Goal: Task Accomplishment & Management: Complete application form

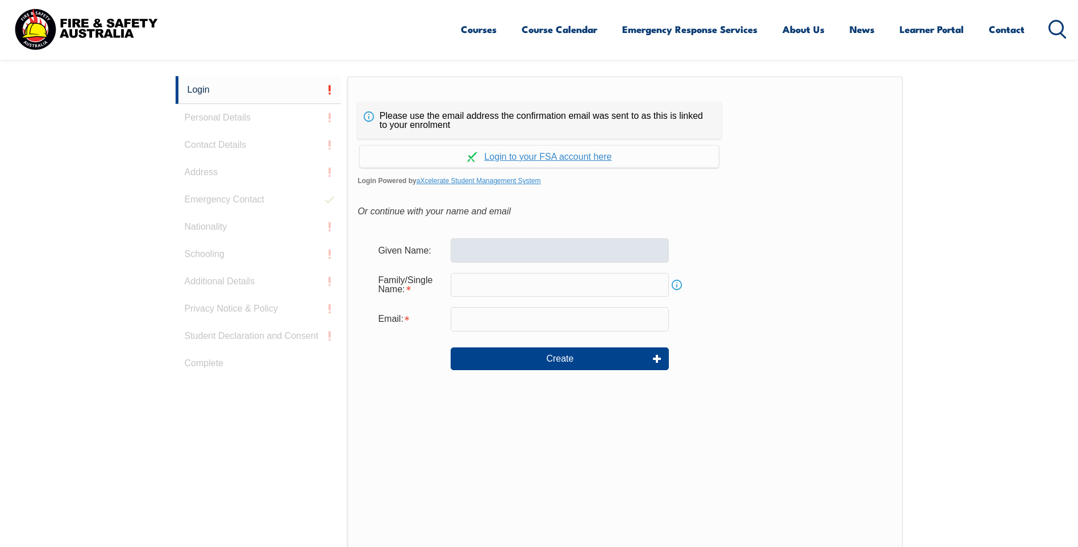
scroll to position [303, 0]
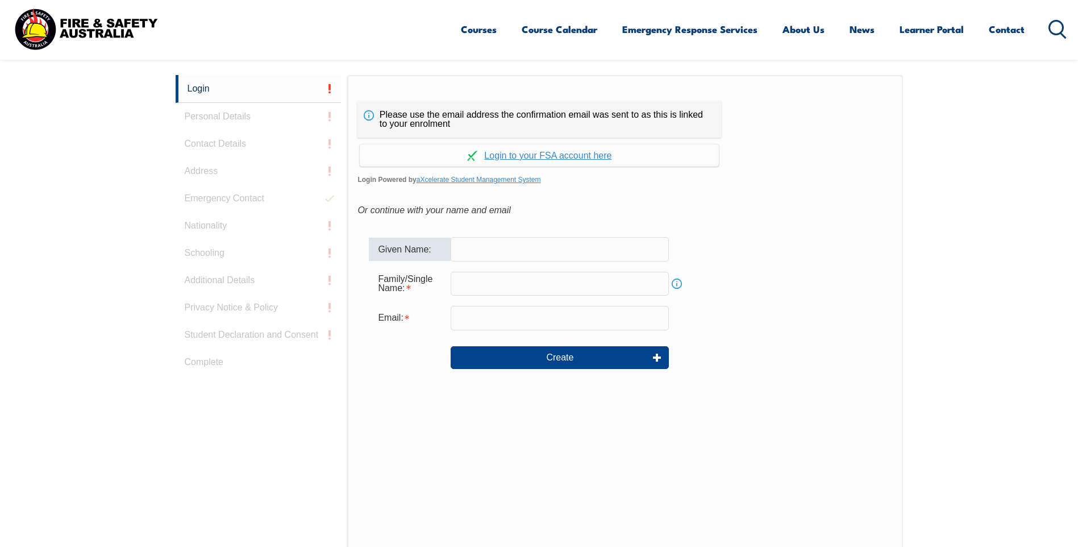
click at [517, 251] on input "text" at bounding box center [560, 249] width 218 height 24
type input "John"
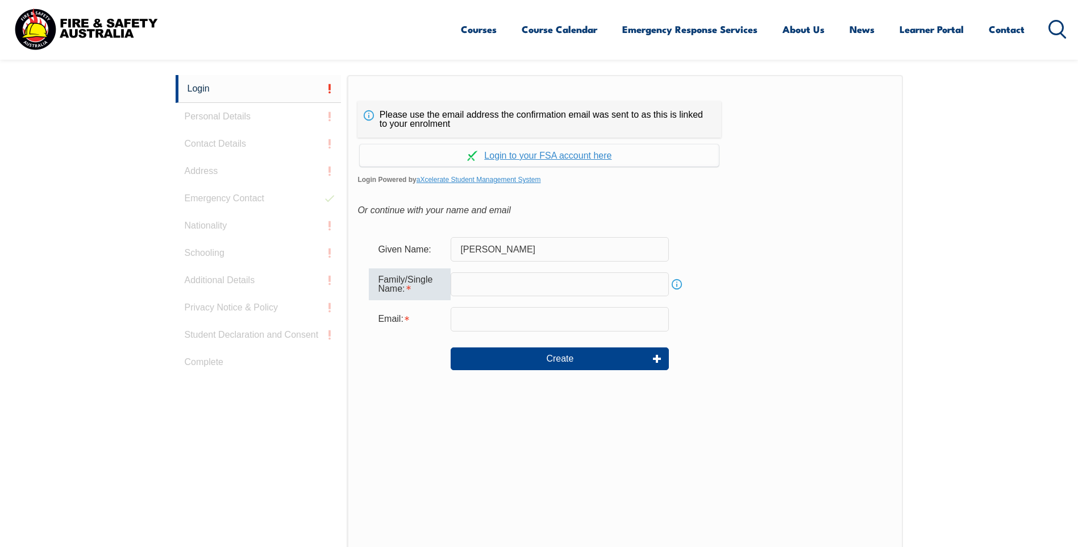
click at [497, 278] on input "text" at bounding box center [560, 284] width 218 height 24
type input "Lennon"
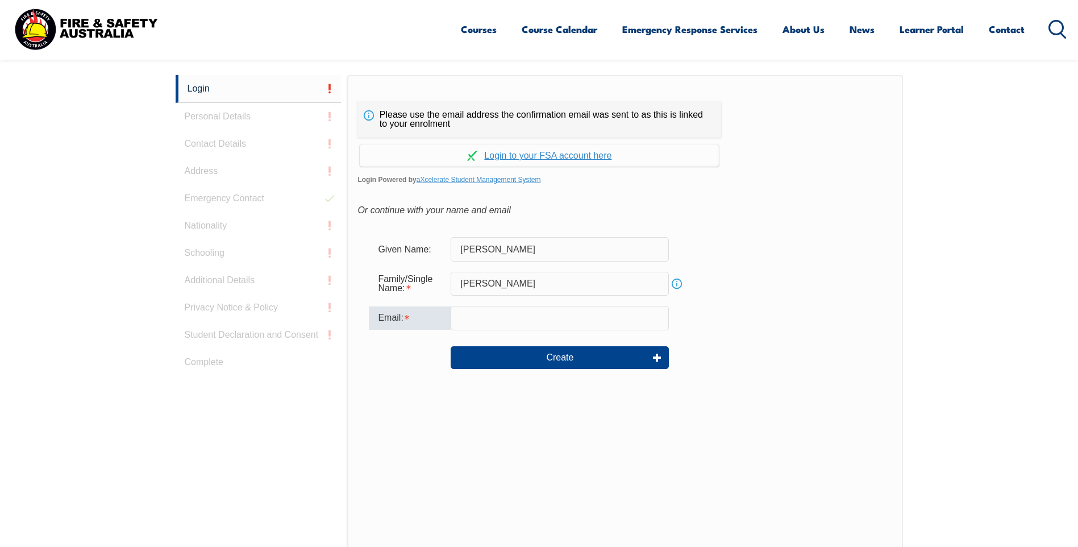
click at [494, 319] on input "email" at bounding box center [560, 318] width 218 height 24
type input "jlennon@brisent.com.au"
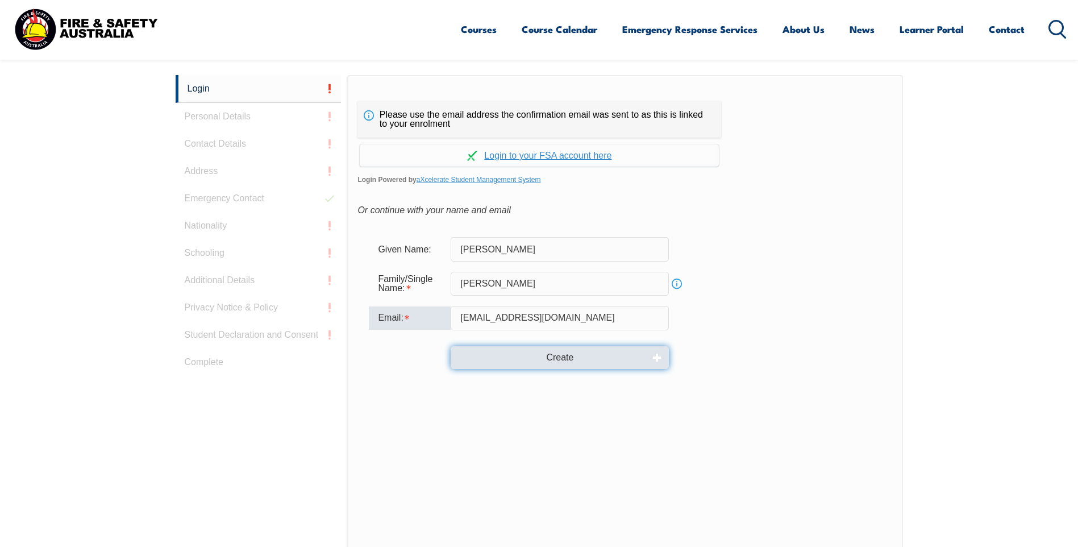
click at [587, 359] on button "Create" at bounding box center [560, 357] width 218 height 23
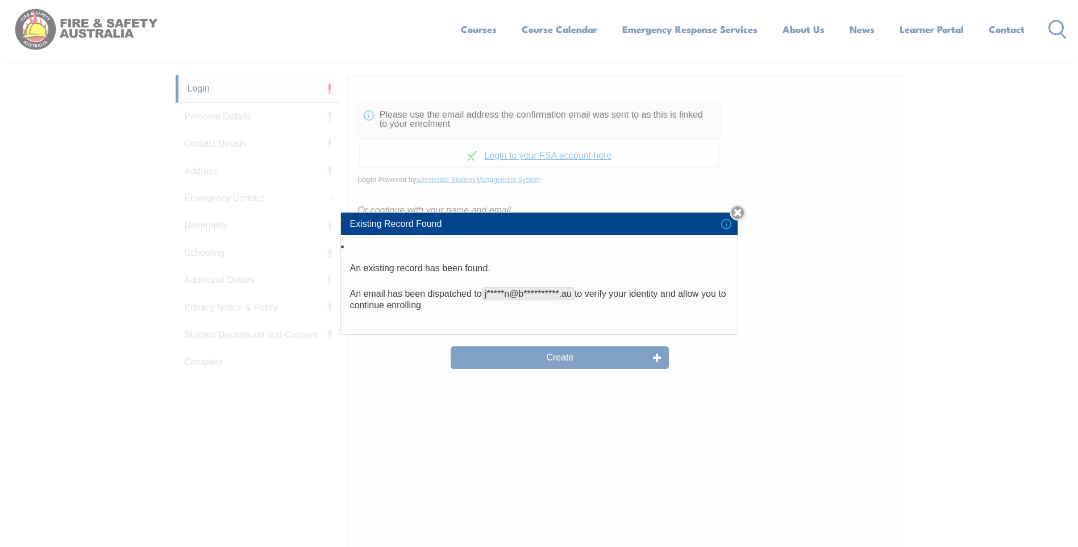
click at [736, 214] on link "Close" at bounding box center [738, 213] width 16 height 16
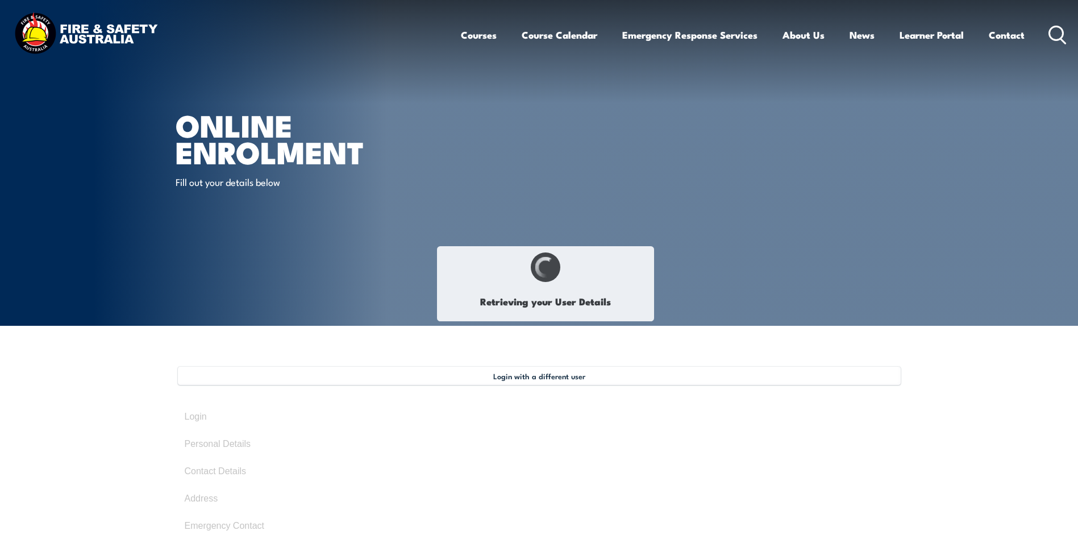
select select "Mr"
type input "John"
type input "Lennon"
type input "May 28, 1957"
type input "BY7H6PJDN7"
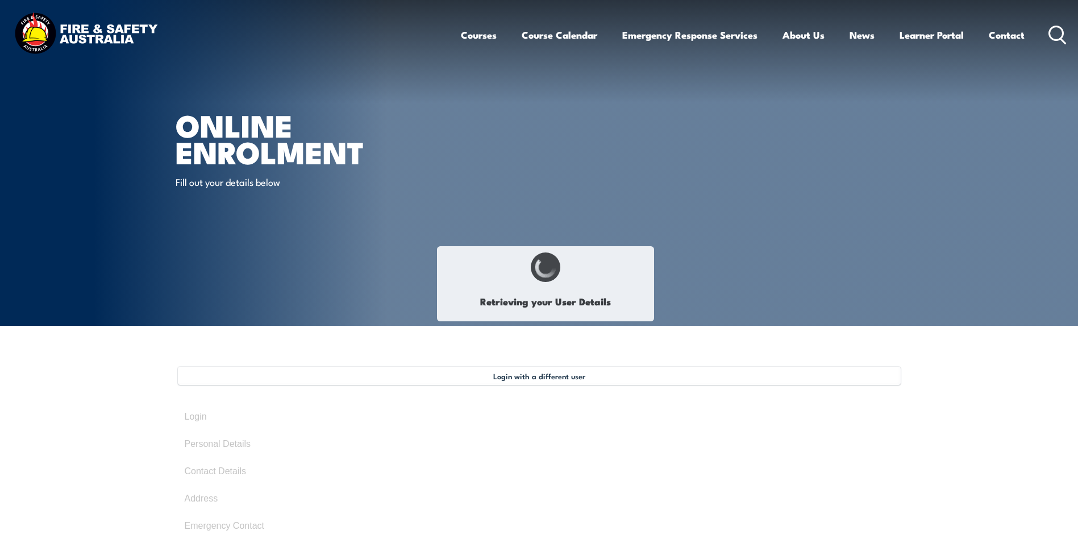
select select "M"
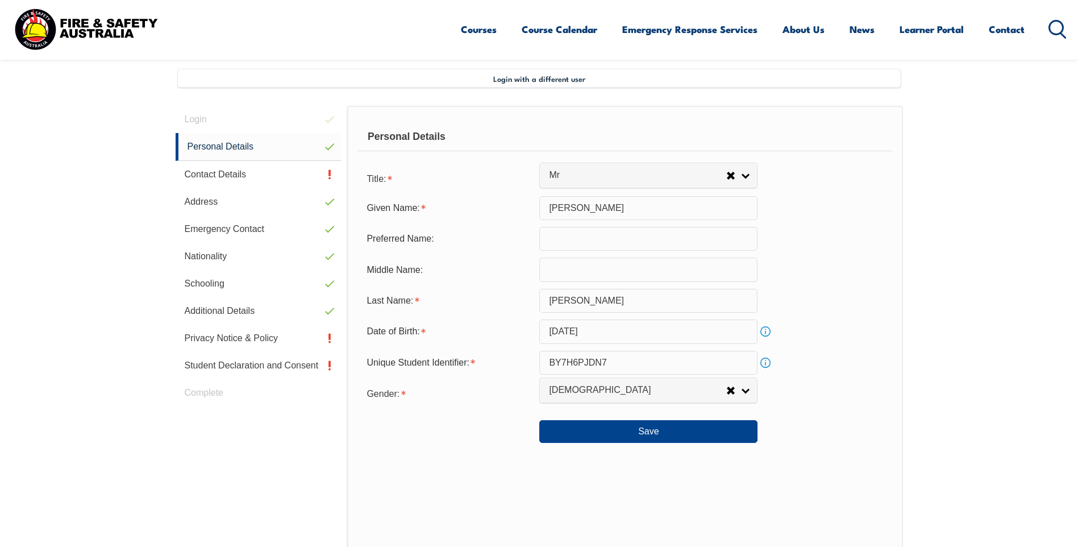
scroll to position [310, 0]
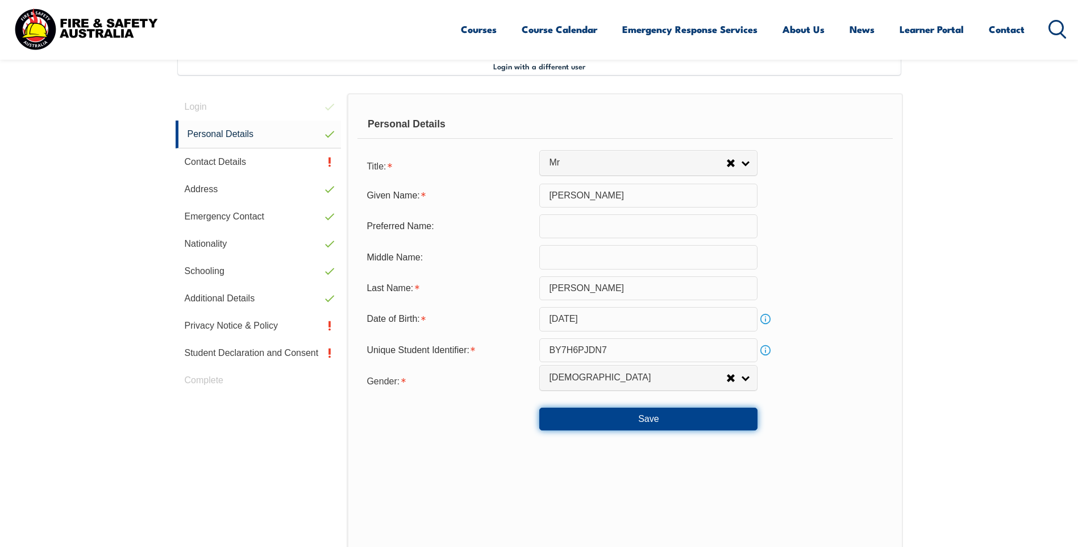
click at [653, 417] on button "Save" at bounding box center [648, 418] width 218 height 23
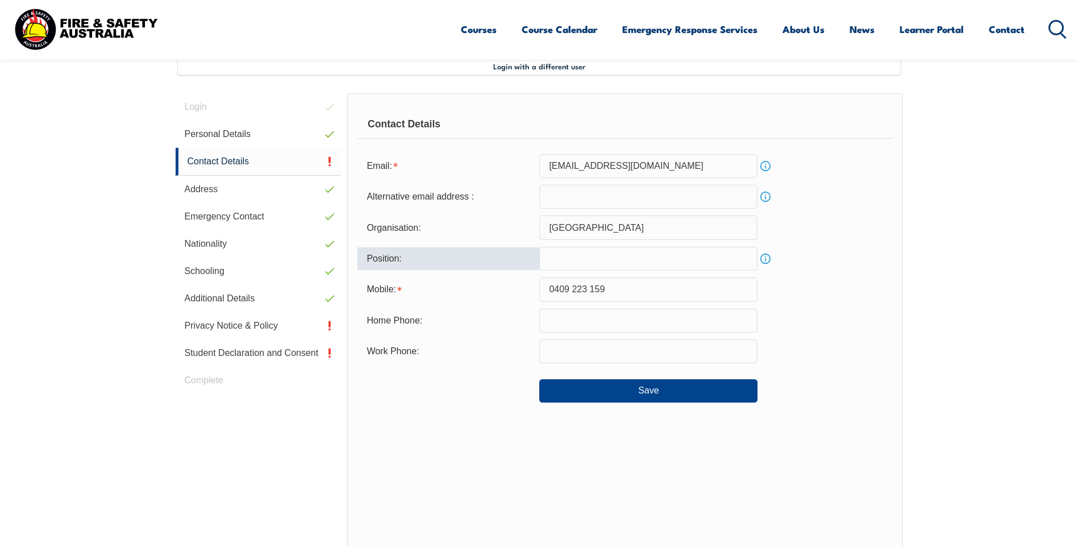
click at [596, 261] on input "text" at bounding box center [648, 259] width 218 height 24
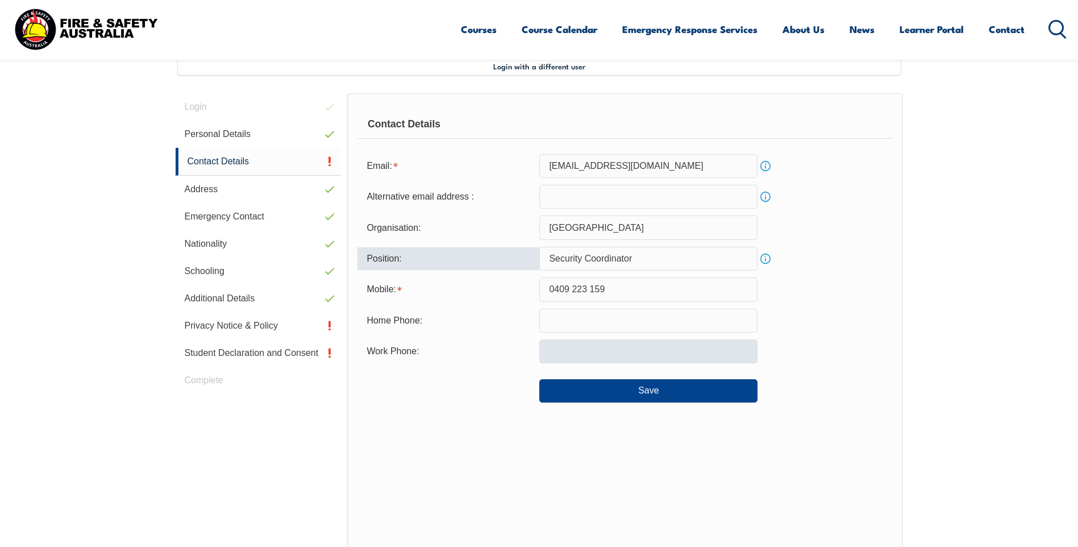
type input "Security Coordinator"
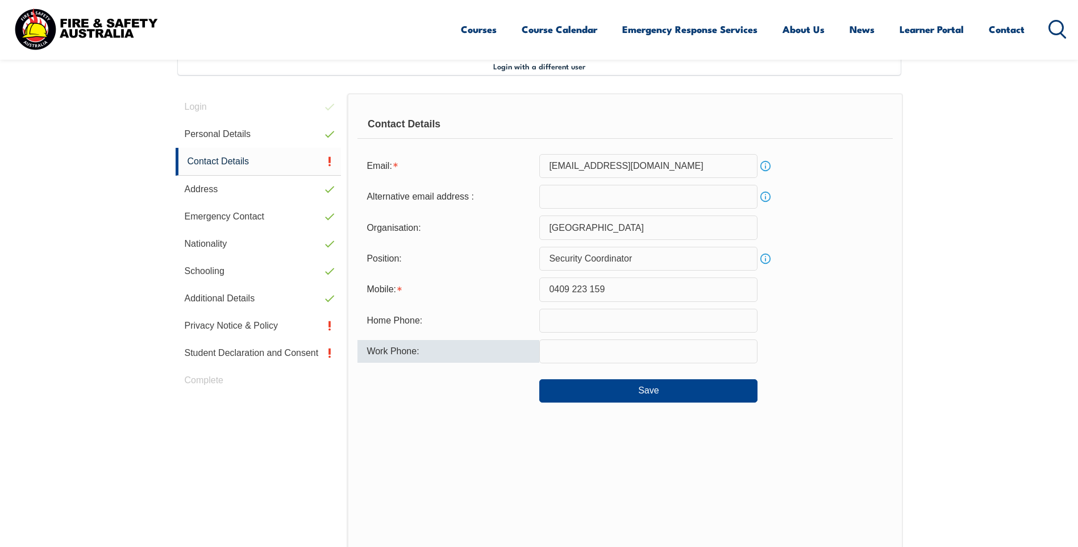
click at [596, 353] on input "text" at bounding box center [648, 351] width 218 height 24
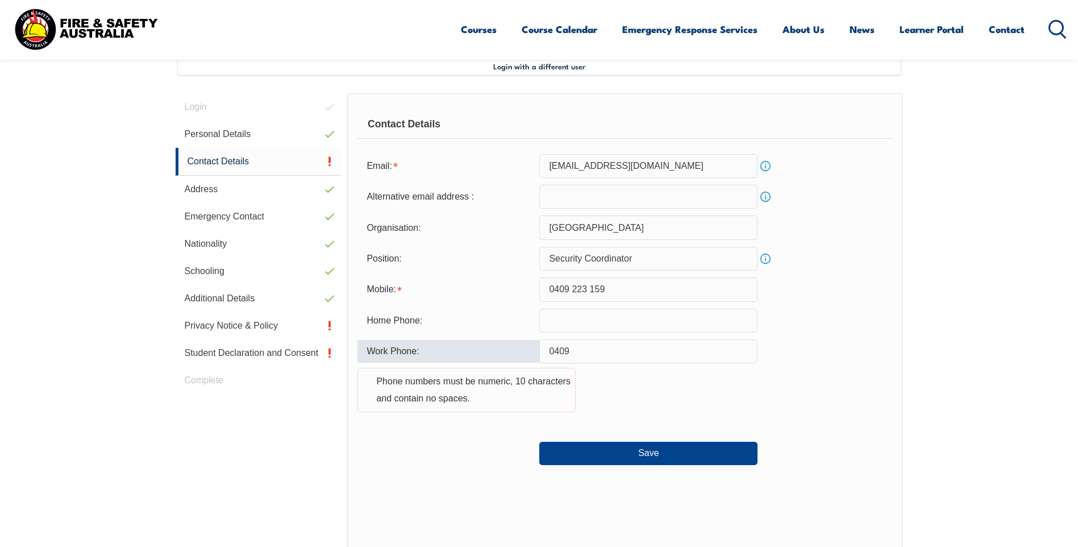
type input "0409223159"
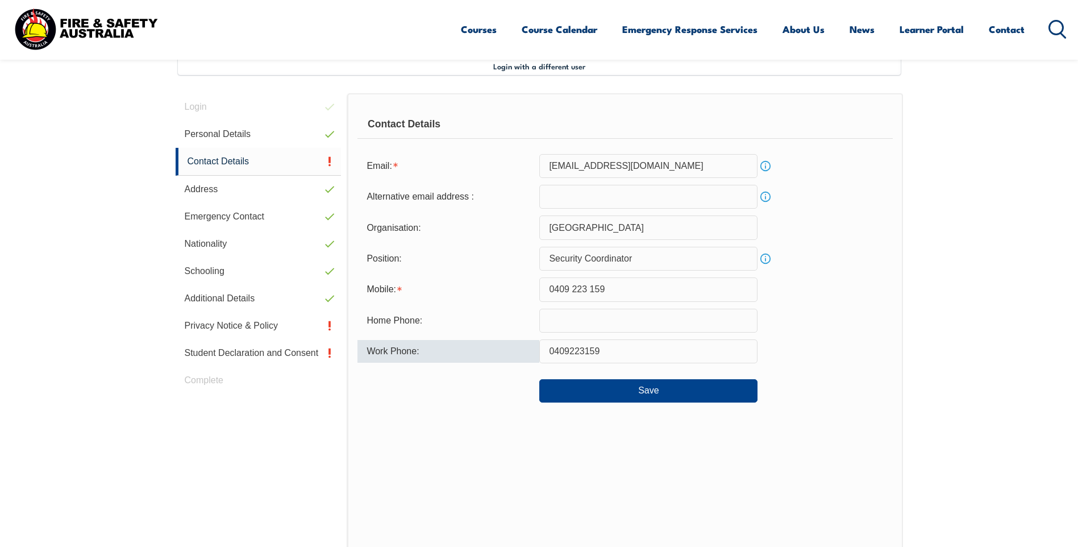
click at [568, 348] on input "0409223159" at bounding box center [648, 351] width 218 height 24
drag, startPoint x: 622, startPoint y: 352, endPoint x: 628, endPoint y: 359, distance: 8.9
click at [622, 352] on input "0409223159" at bounding box center [648, 351] width 218 height 24
click at [792, 450] on div "Contact Details Email: jlennon@brisent.com.au Info Alternative email address : …" at bounding box center [624, 329] width 555 height 472
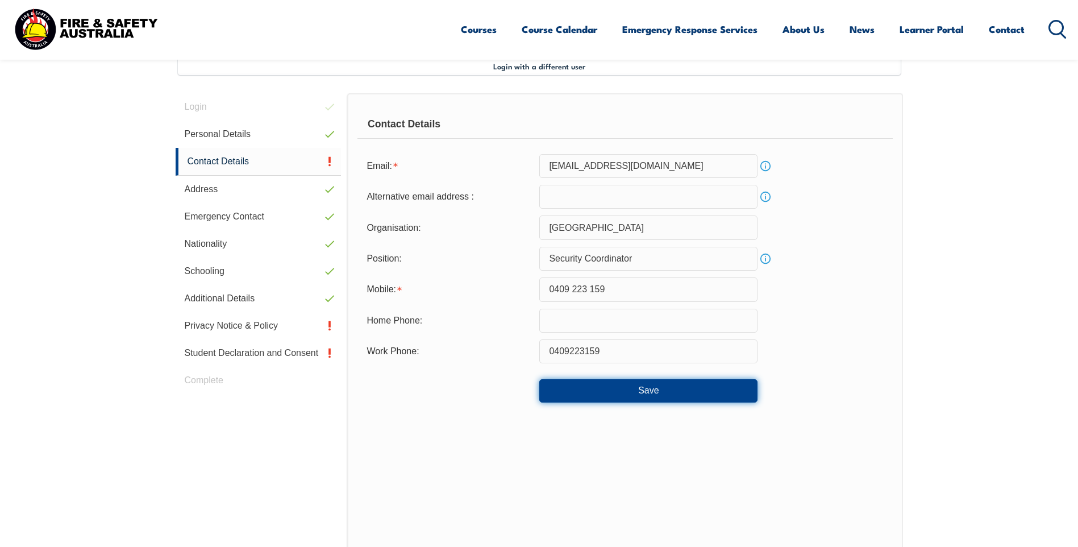
click at [657, 393] on button "Save" at bounding box center [648, 390] width 218 height 23
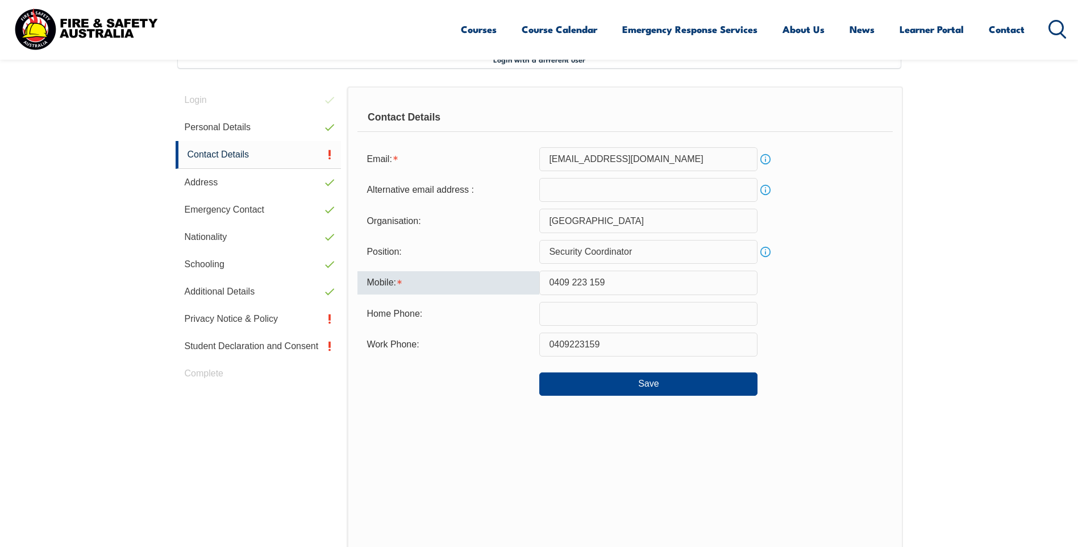
scroll to position [303, 0]
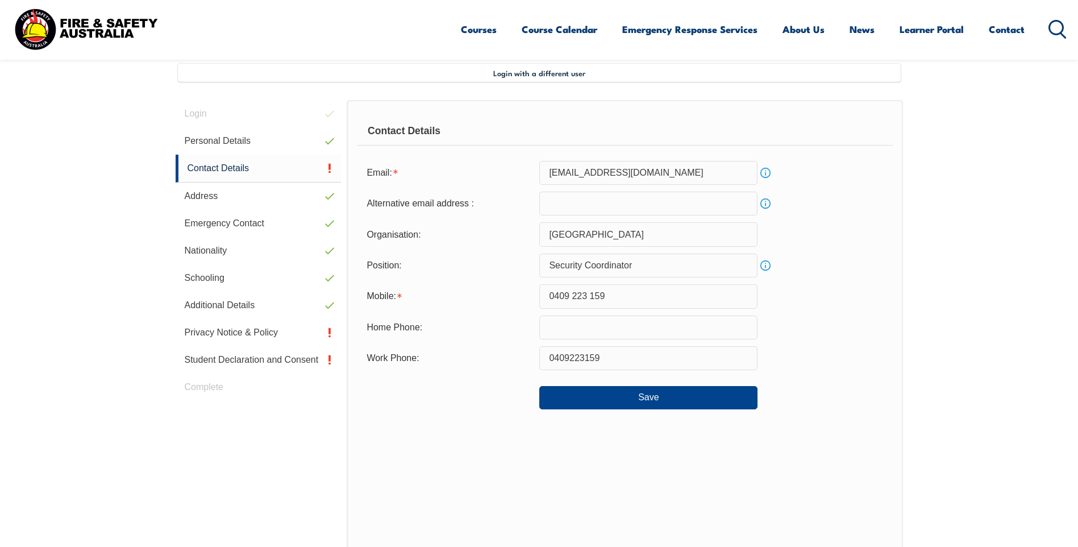
click at [676, 342] on form "Email: jlennon@brisent.com.au Info Alternative email address : Info Organisatio…" at bounding box center [624, 285] width 535 height 248
click at [572, 294] on input "0409 223 159" at bounding box center [648, 296] width 218 height 24
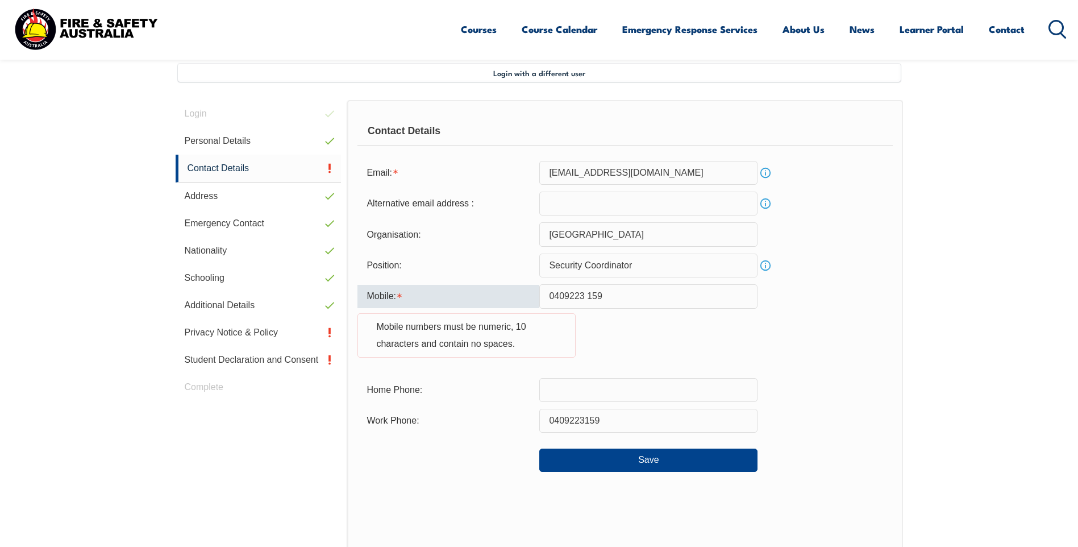
click at [590, 295] on input "0409223 159" at bounding box center [648, 296] width 218 height 24
click at [588, 296] on input "0409223 159" at bounding box center [648, 296] width 218 height 24
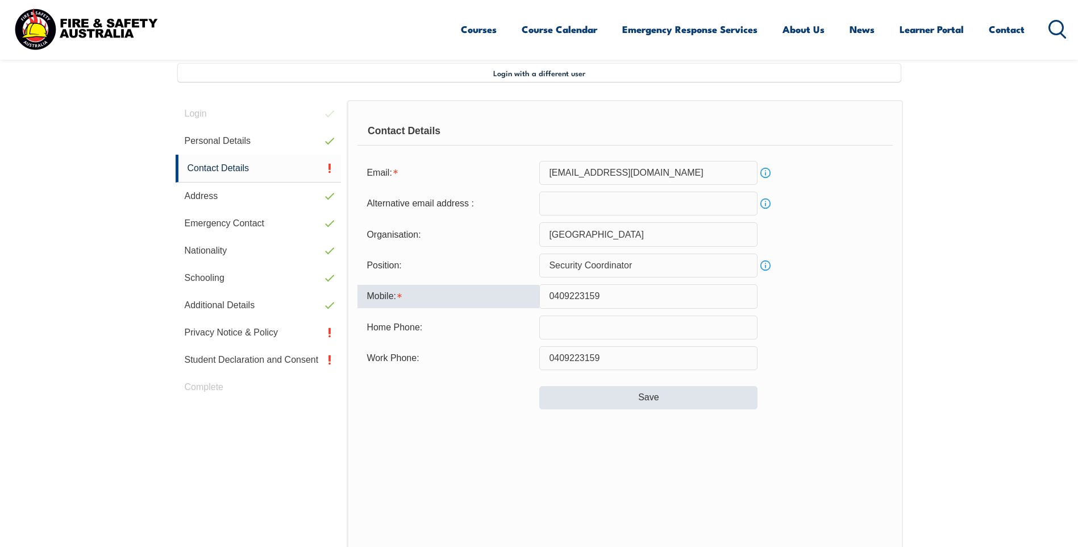
type input "0409223159"
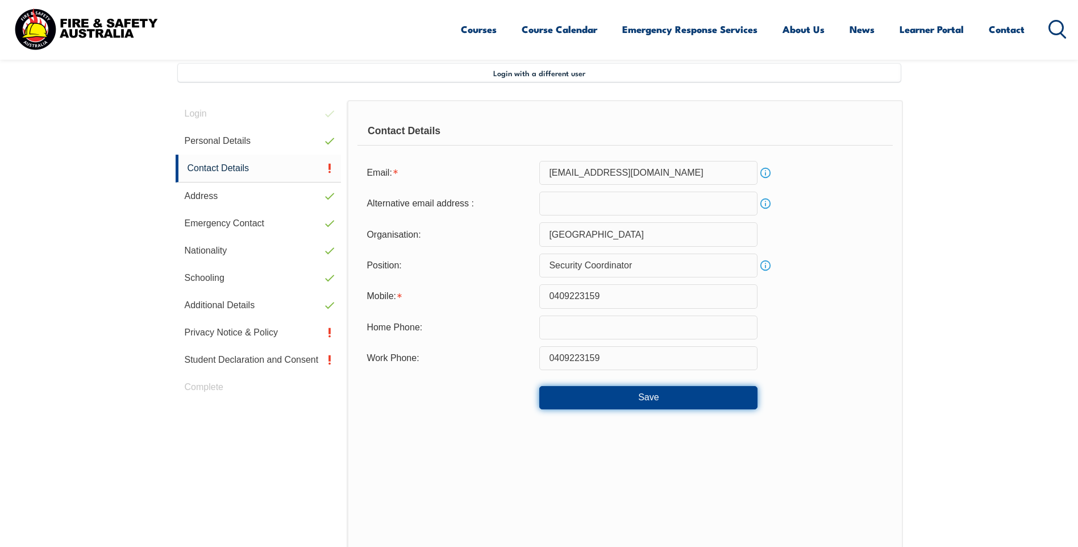
click at [647, 398] on button "Save" at bounding box center [648, 397] width 218 height 23
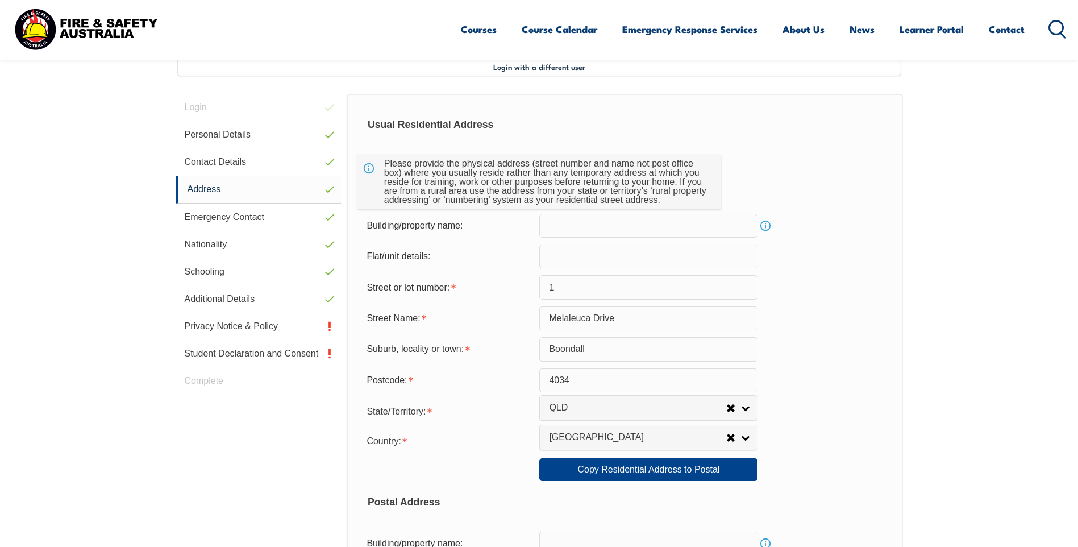
scroll to position [310, 0]
click at [568, 223] on input "text" at bounding box center [648, 225] width 218 height 24
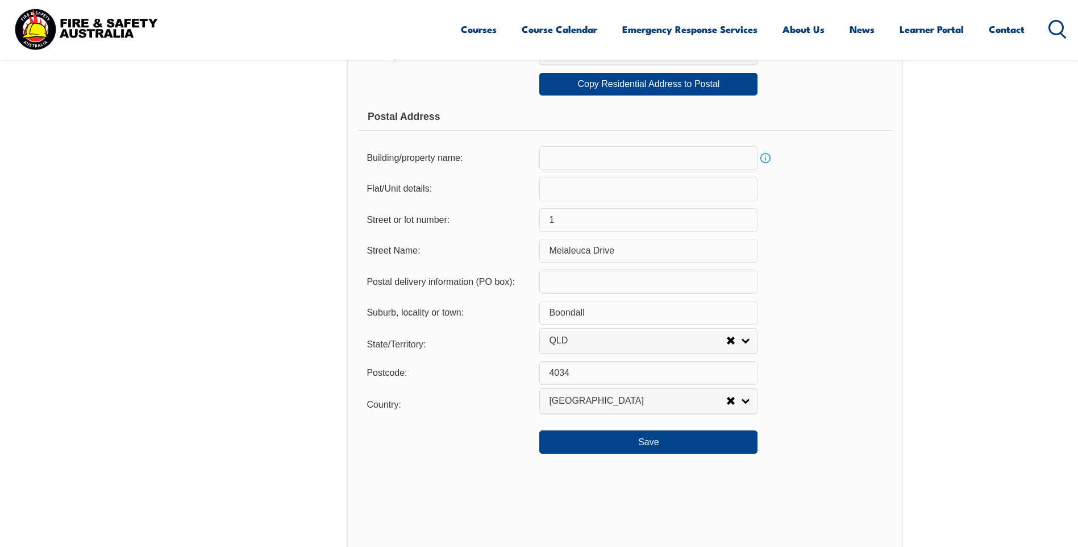
scroll to position [707, 0]
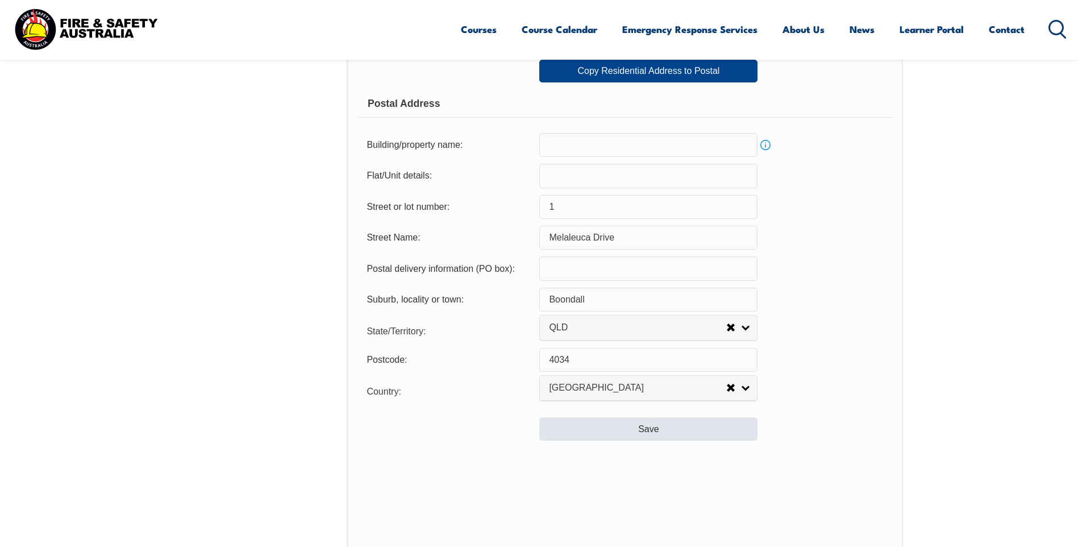
type input "Brisbane Entertainment Centre"
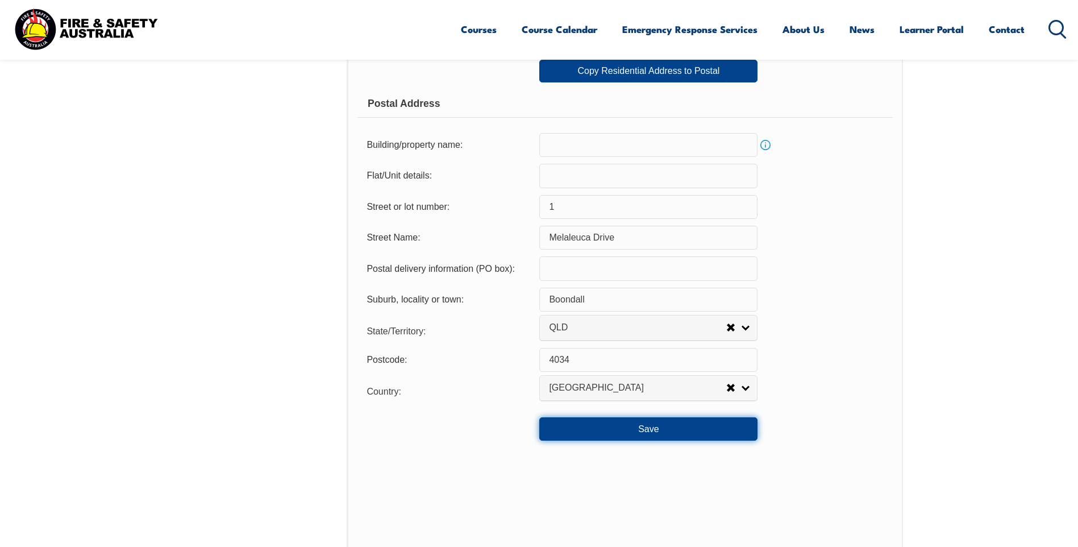
click at [649, 427] on button "Save" at bounding box center [648, 428] width 218 height 23
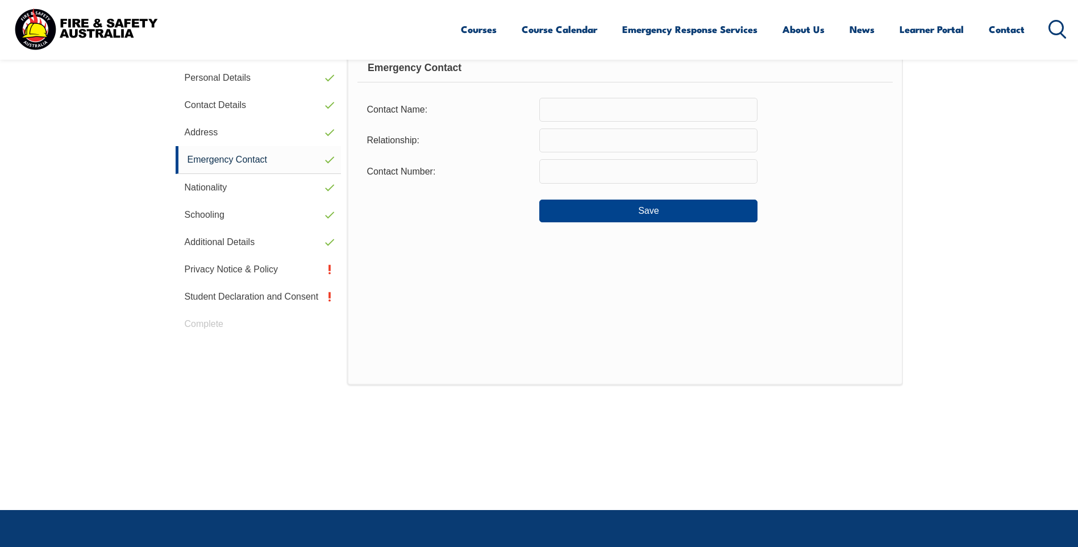
scroll to position [310, 0]
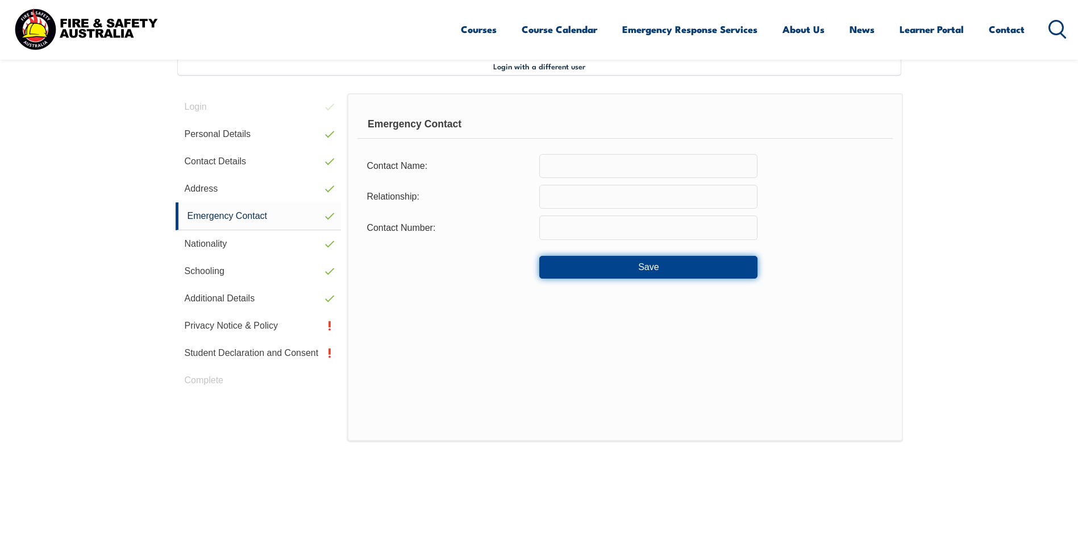
click at [666, 270] on button "Save" at bounding box center [648, 267] width 218 height 23
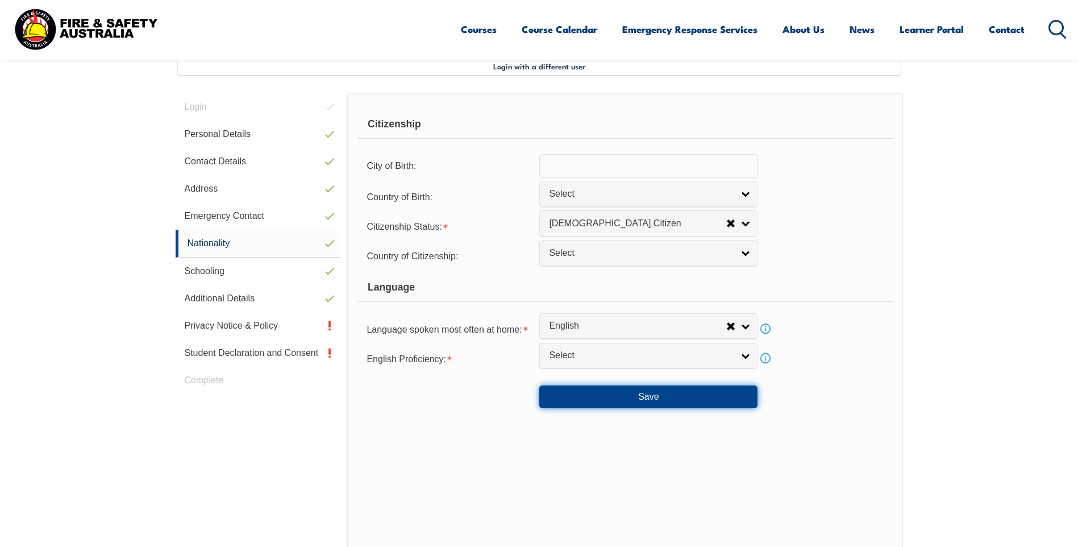
click at [651, 394] on button "Save" at bounding box center [648, 396] width 218 height 23
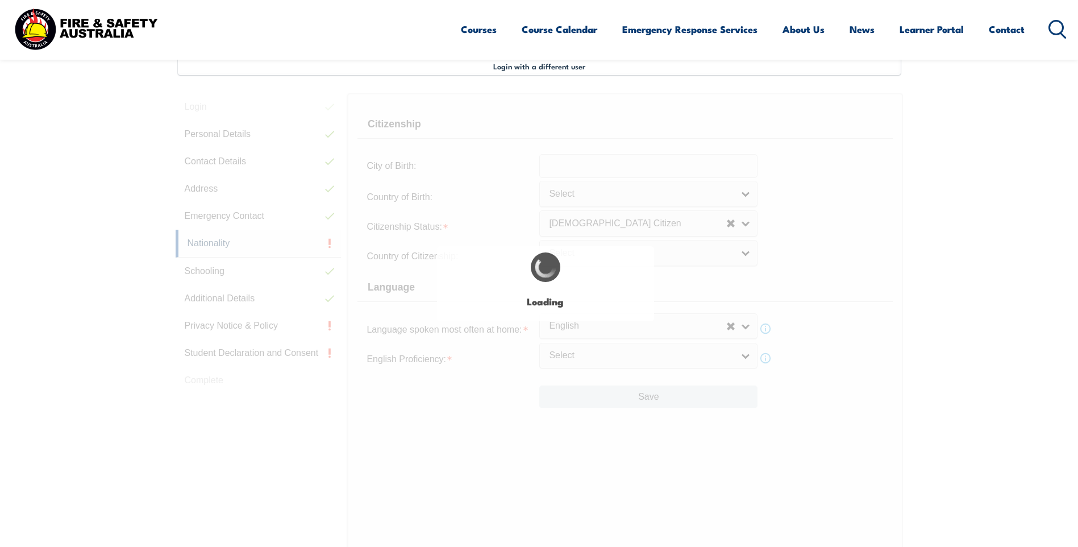
select select "false"
select select "true"
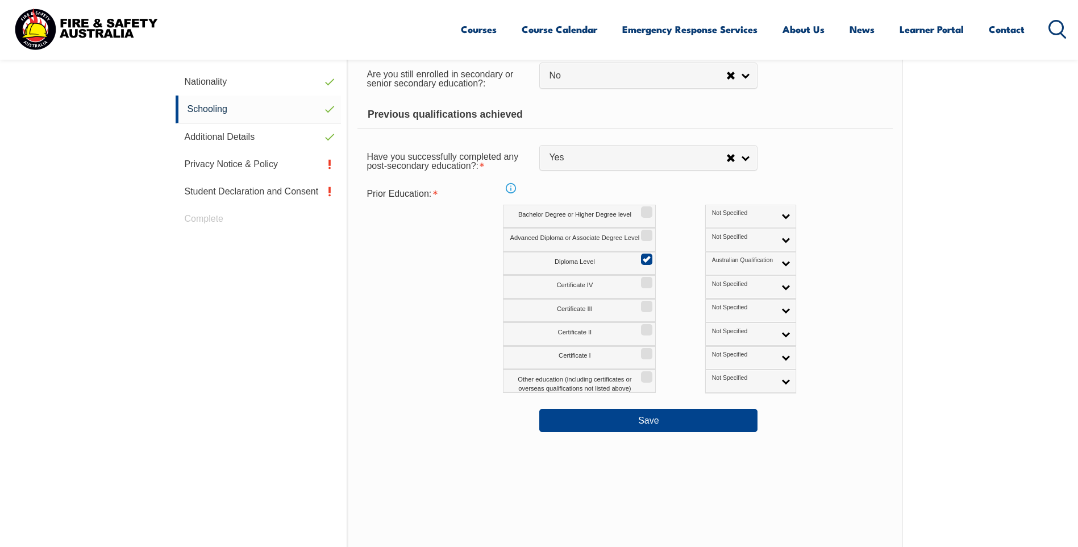
scroll to position [537, 0]
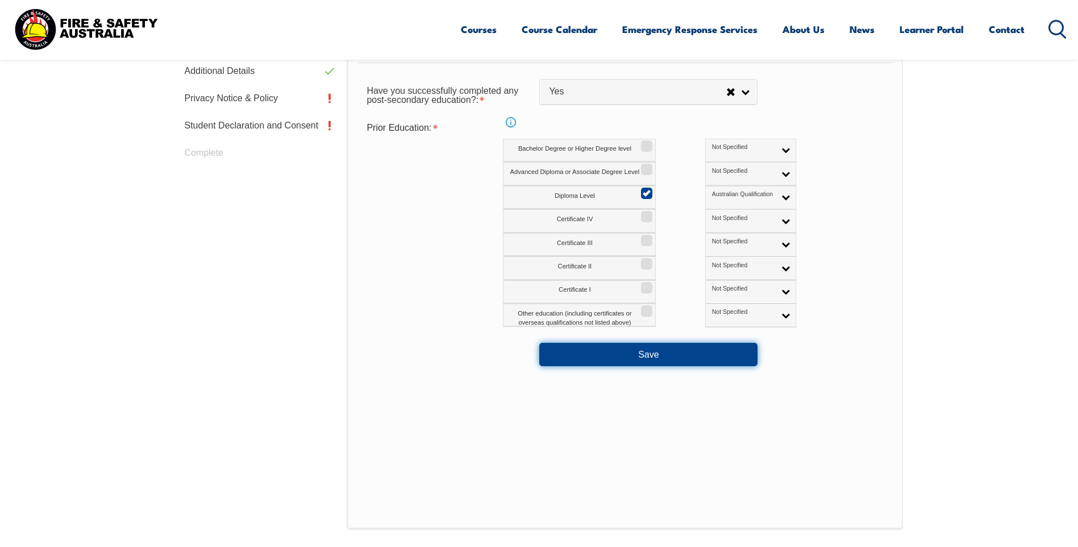
click at [647, 356] on button "Save" at bounding box center [648, 354] width 218 height 23
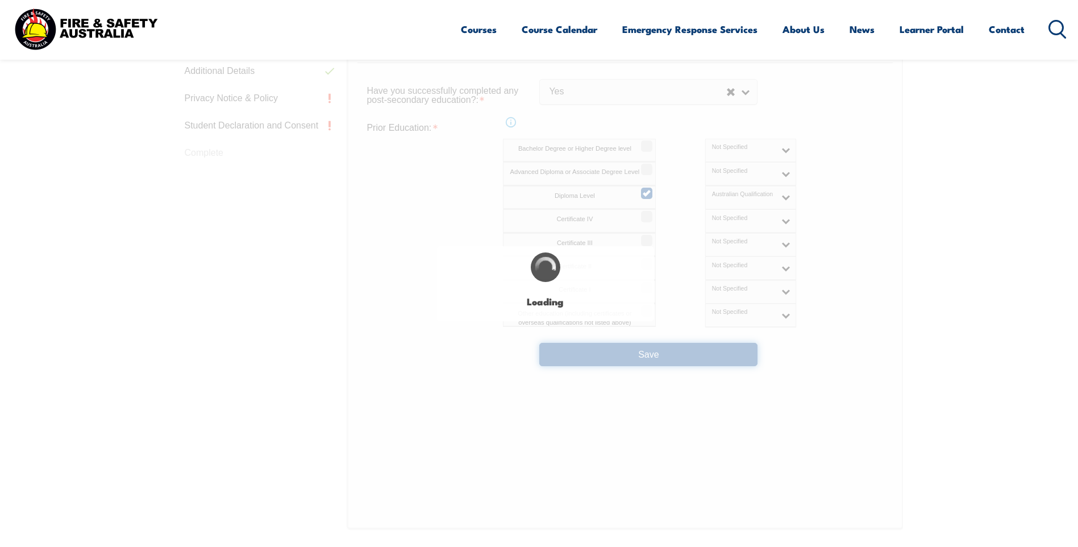
select select "false"
select select
select select "false"
select select "true"
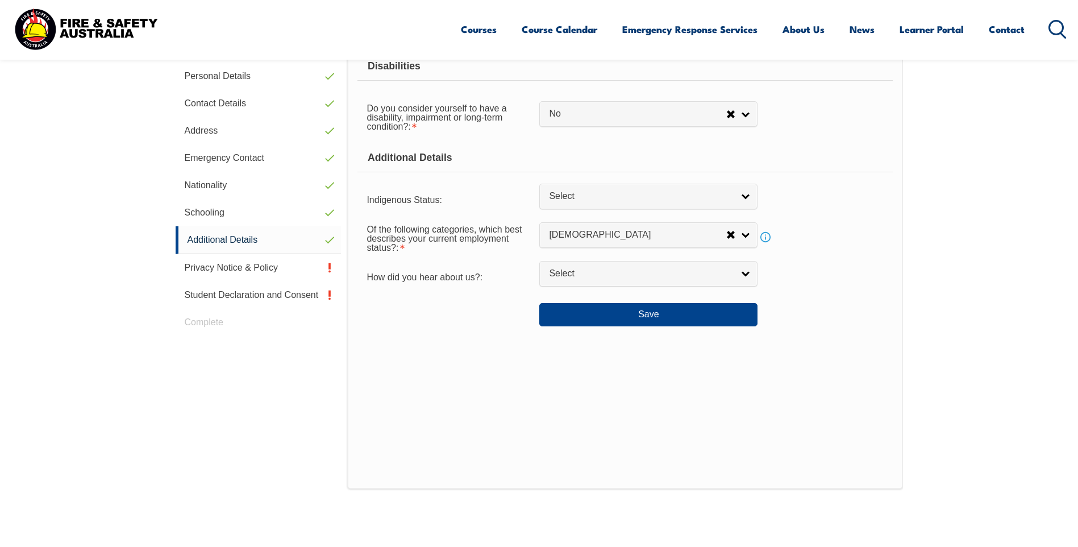
scroll to position [310, 0]
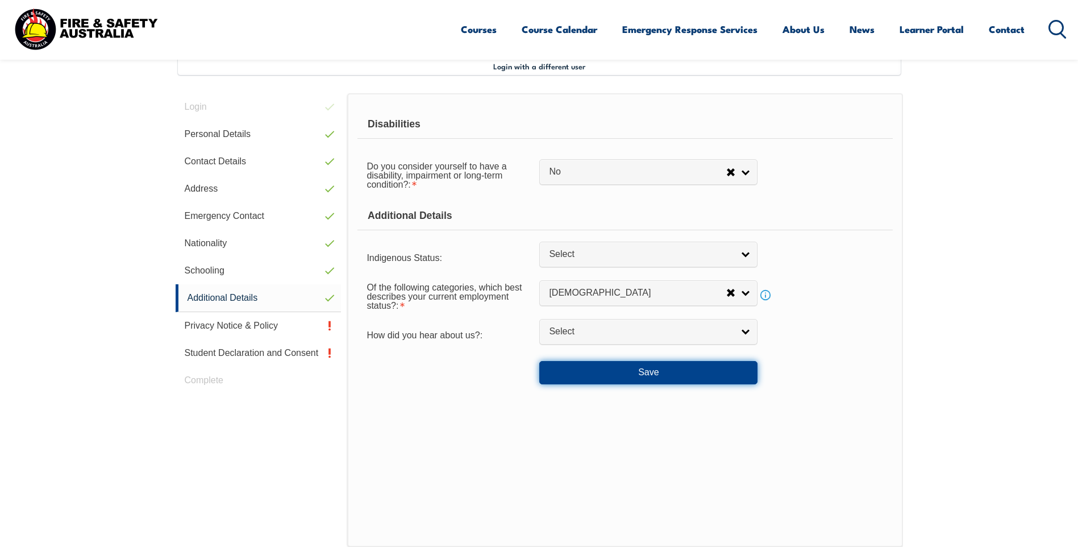
click at [650, 380] on button "Save" at bounding box center [648, 372] width 218 height 23
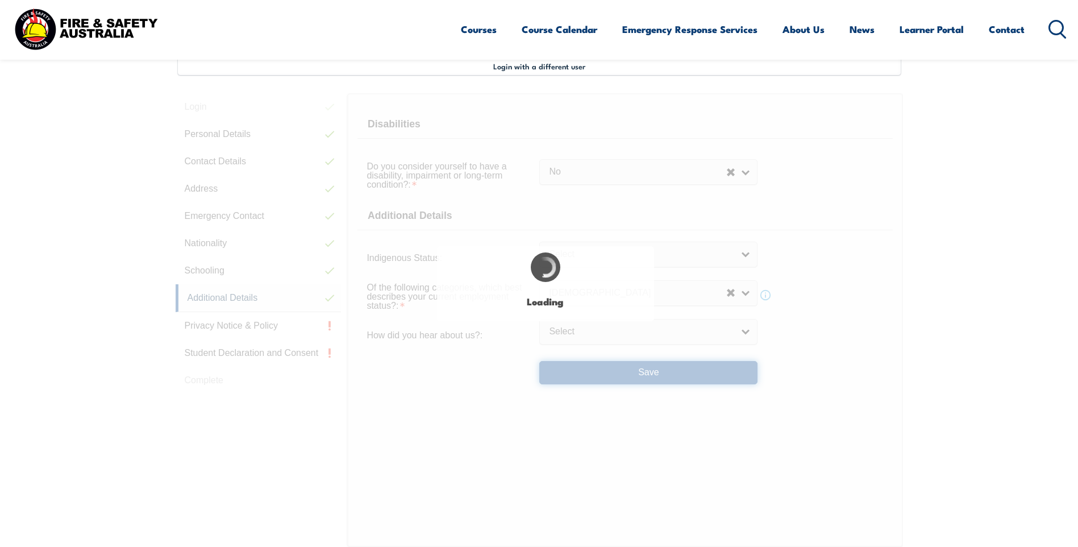
select select "false"
select select
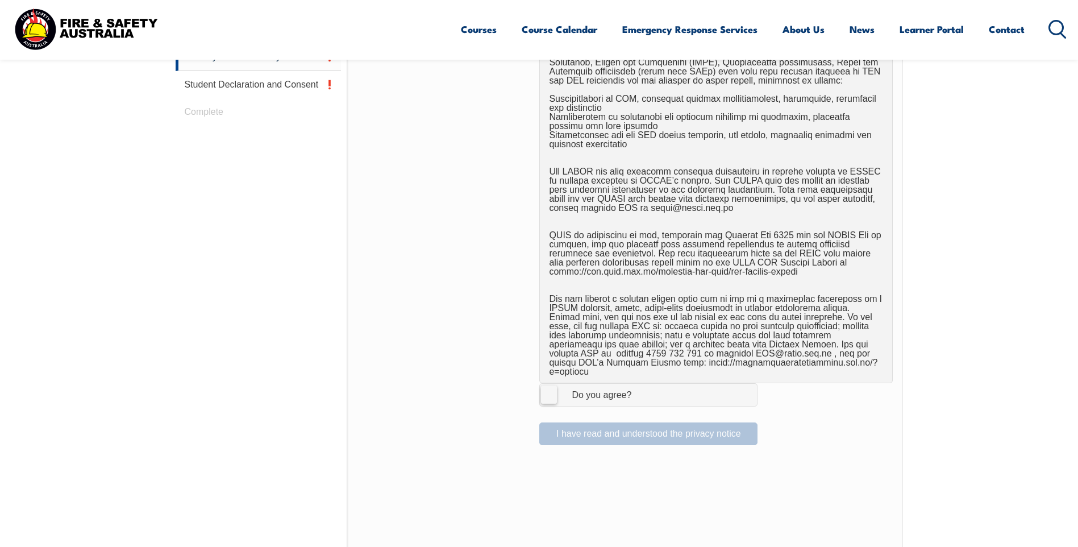
scroll to position [594, 0]
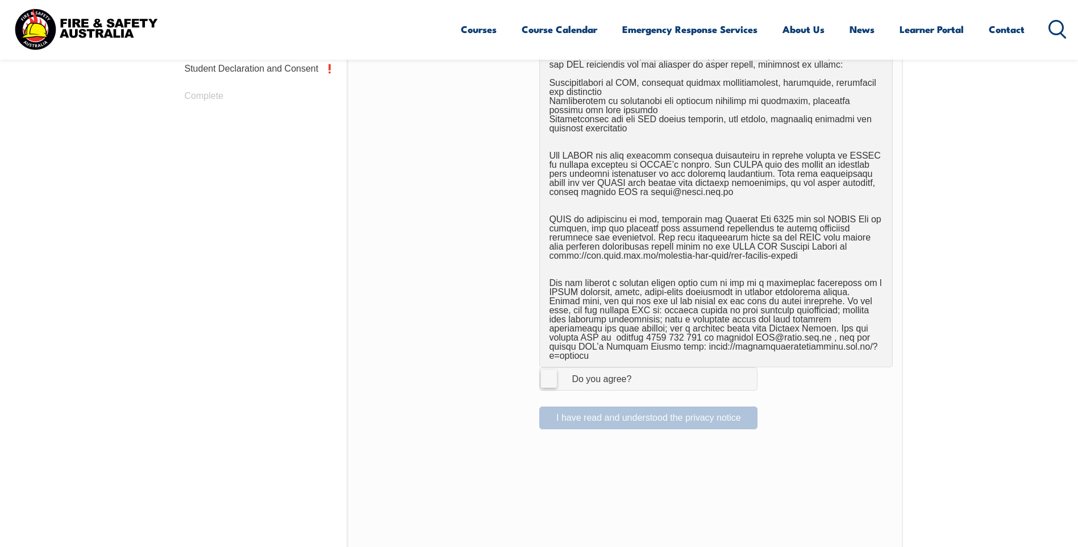
drag, startPoint x: 547, startPoint y: 365, endPoint x: 564, endPoint y: 382, distance: 24.5
click at [547, 367] on label "I Agree Do you agree?" at bounding box center [648, 378] width 218 height 23
click at [640, 368] on input "I Agree Do you agree?" at bounding box center [649, 379] width 19 height 22
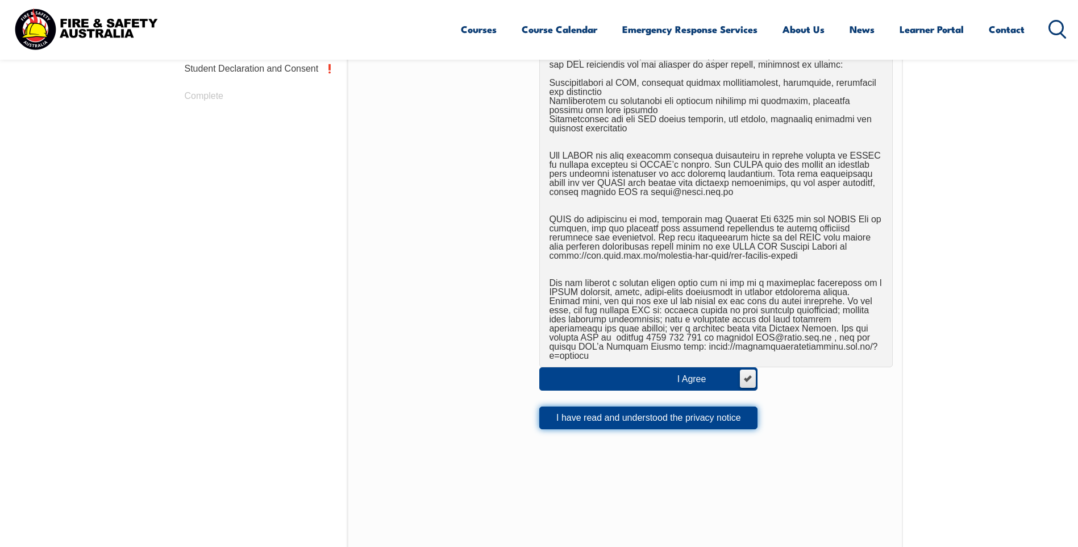
click at [670, 407] on button "I have read and understood the privacy notice" at bounding box center [648, 417] width 218 height 23
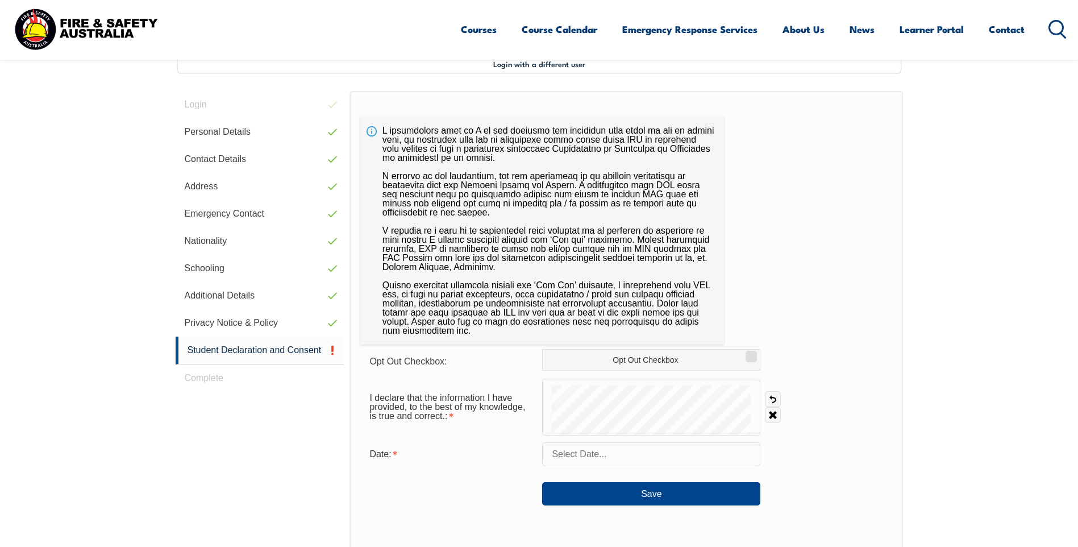
scroll to position [310, 0]
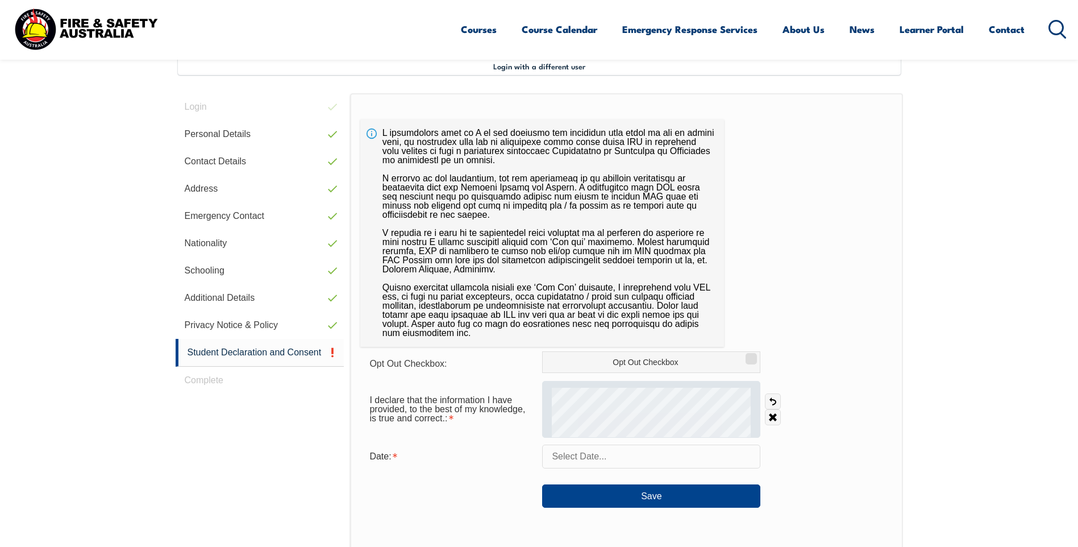
click at [622, 421] on div at bounding box center [651, 409] width 218 height 57
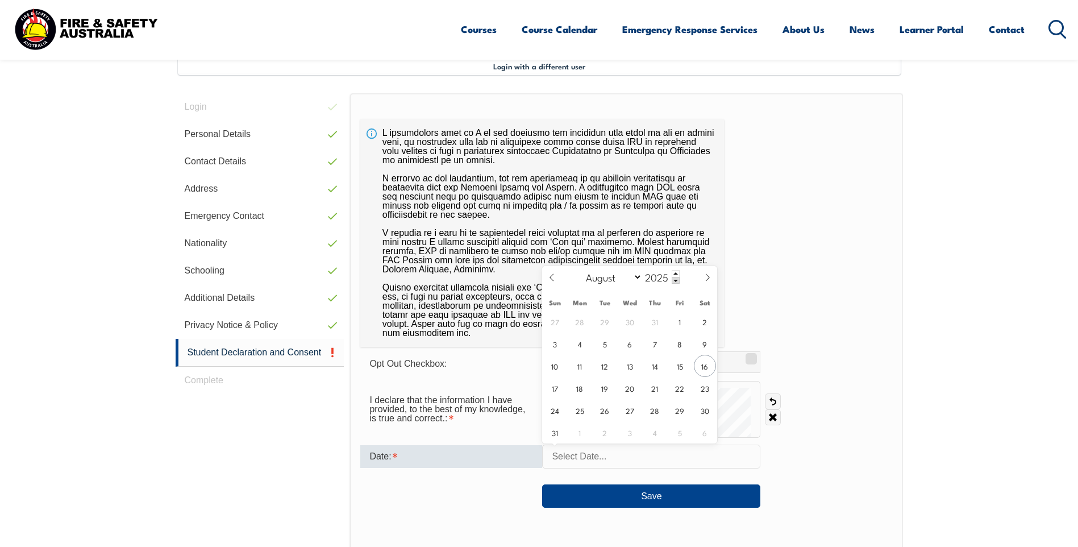
click at [623, 457] on input "text" at bounding box center [651, 456] width 218 height 24
click at [705, 365] on span "16" at bounding box center [705, 366] width 22 height 22
type input "August 16, 2025"
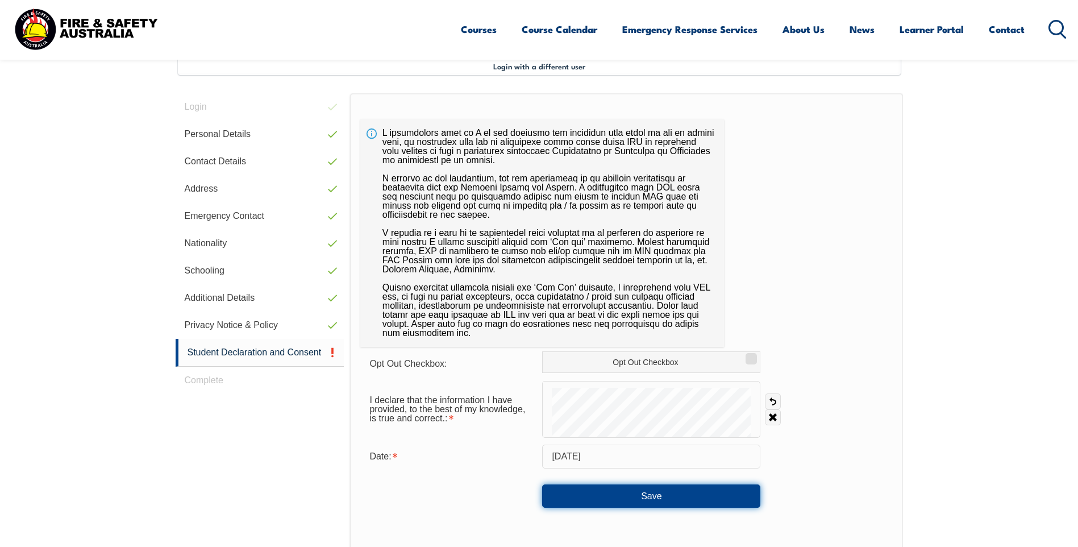
click at [663, 496] on button "Save" at bounding box center [651, 495] width 218 height 23
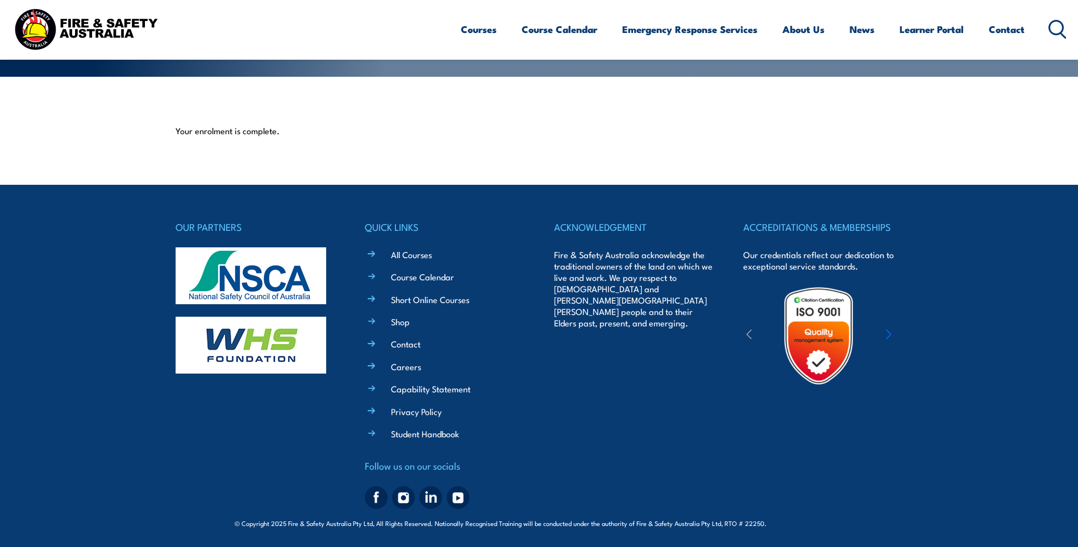
scroll to position [249, 0]
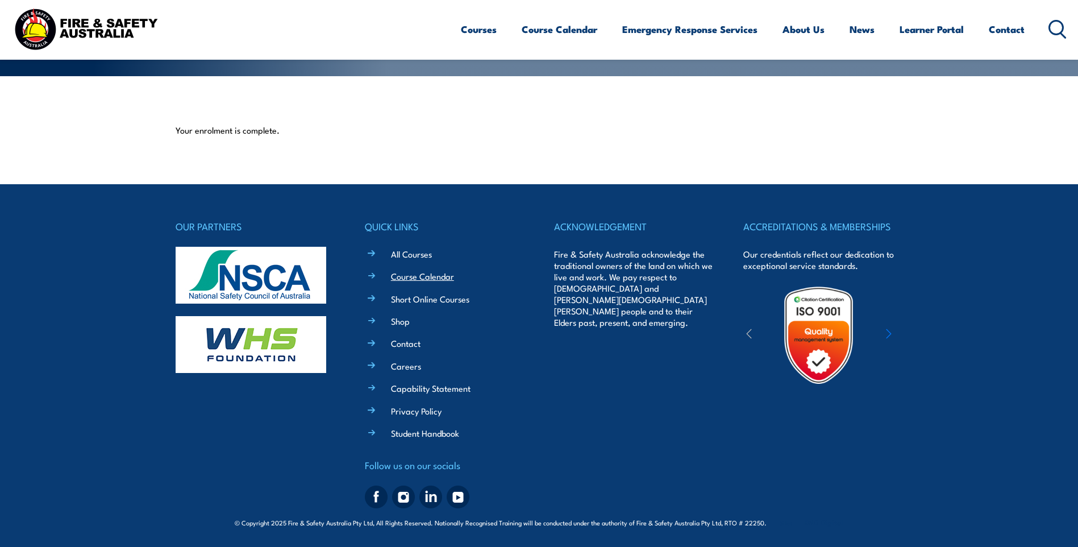
click at [410, 276] on link "Course Calendar" at bounding box center [422, 276] width 63 height 12
click at [427, 277] on link "Course Calendar" at bounding box center [422, 276] width 63 height 12
click at [414, 256] on link "All Courses" at bounding box center [411, 254] width 41 height 12
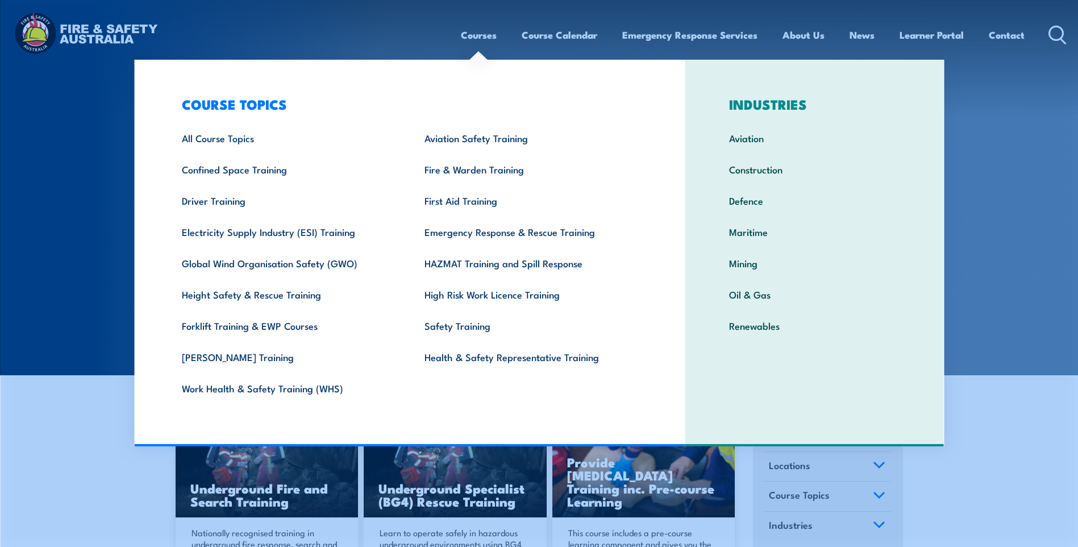
click at [477, 36] on link "Courses" at bounding box center [479, 35] width 36 height 30
